Goal: Transaction & Acquisition: Register for event/course

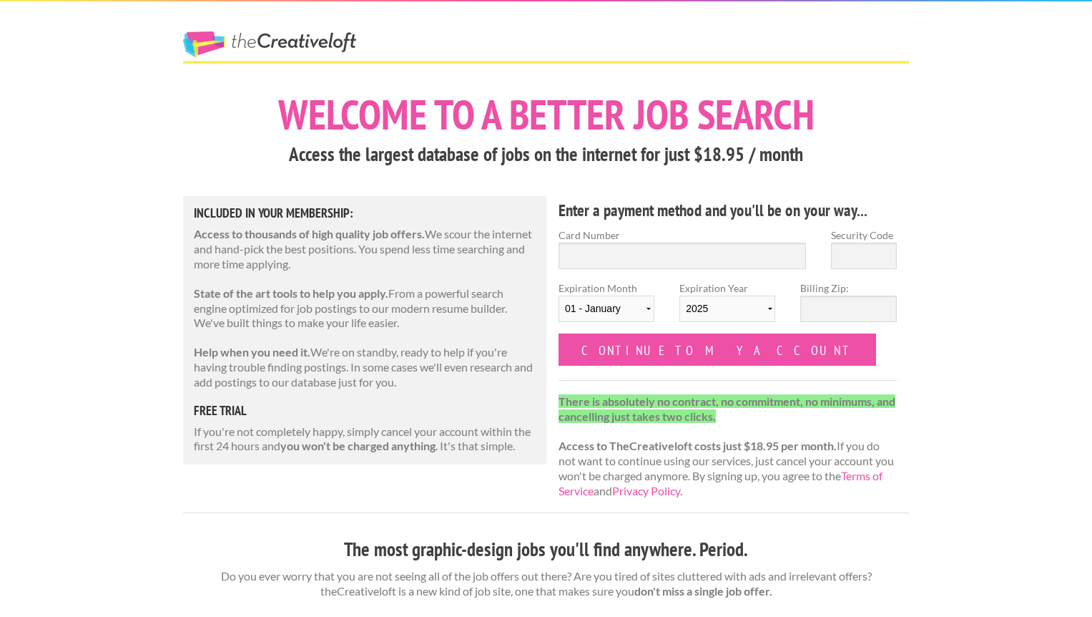
click at [247, 98] on h1 "Welcome to a better job search" at bounding box center [546, 114] width 726 height 41
click at [343, 46] on link "The Creative Loft" at bounding box center [269, 44] width 173 height 26
